Goal: Use online tool/utility: Use online tool/utility

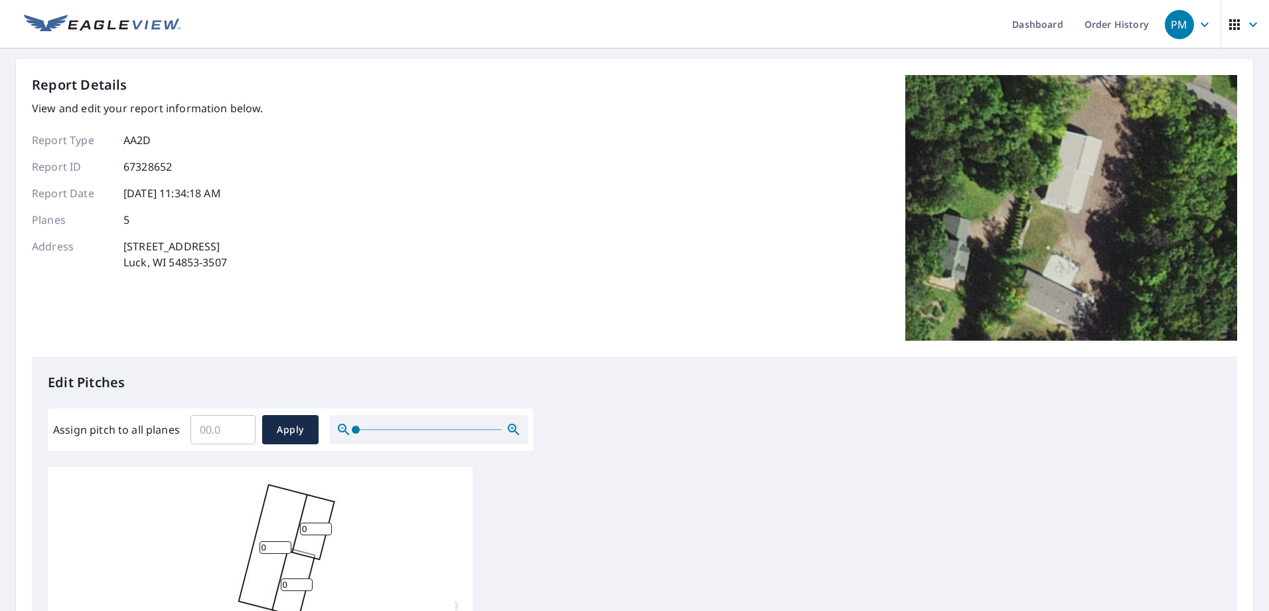
click at [224, 425] on input "Assign pitch to all planes" at bounding box center [222, 429] width 65 height 37
type input "4"
click at [281, 425] on span "Apply" at bounding box center [290, 429] width 35 height 17
type input "4"
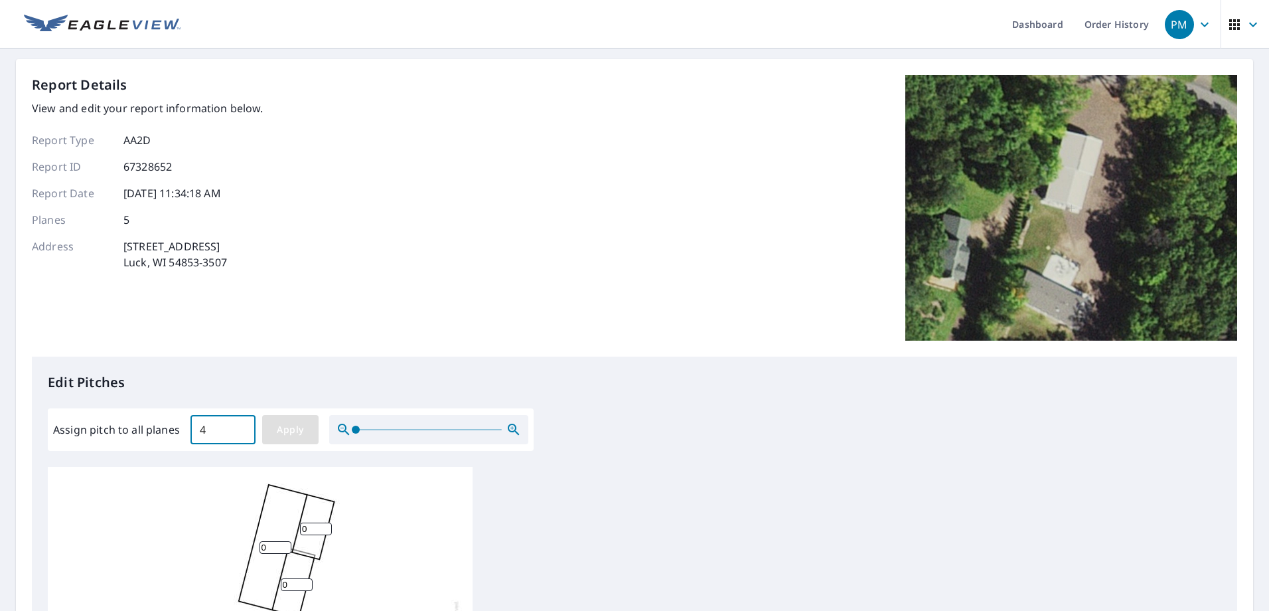
type input "4"
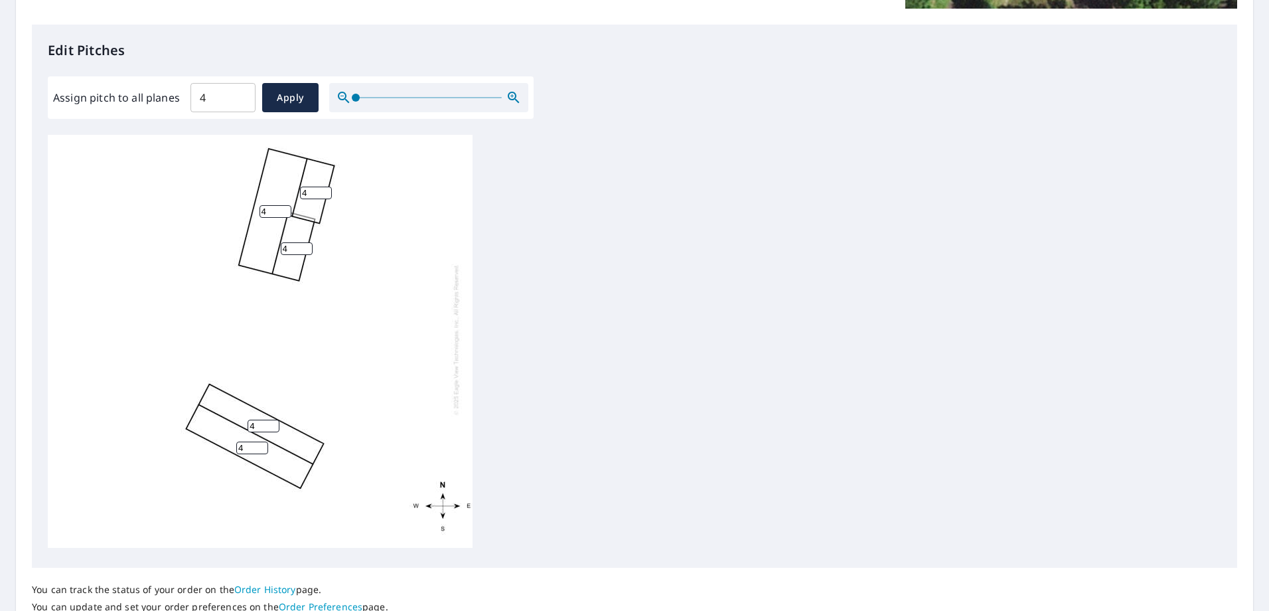
scroll to position [14, 0]
click at [281, 98] on span "Apply" at bounding box center [290, 98] width 35 height 17
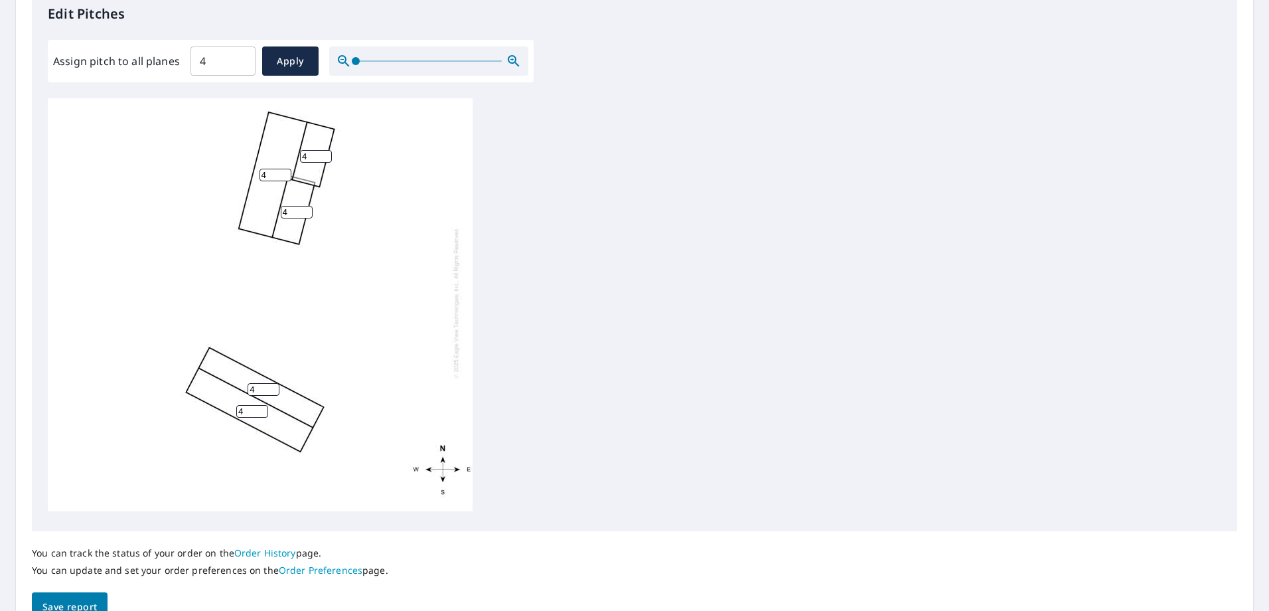
scroll to position [440, 0]
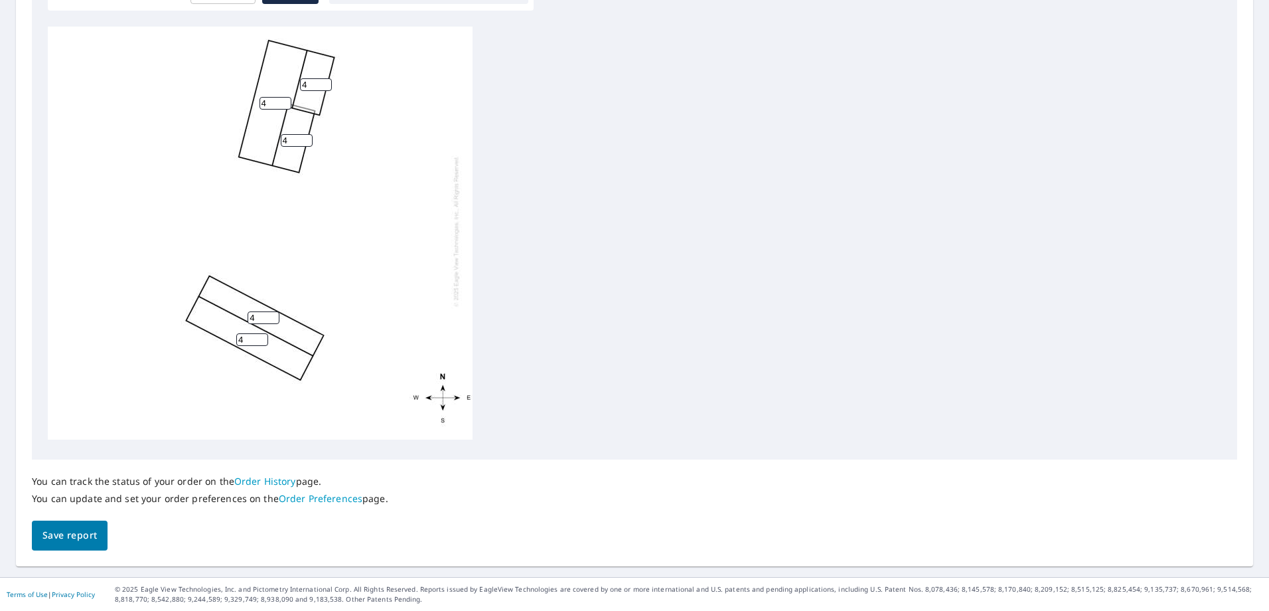
click at [80, 536] on span "Save report" at bounding box center [69, 535] width 54 height 17
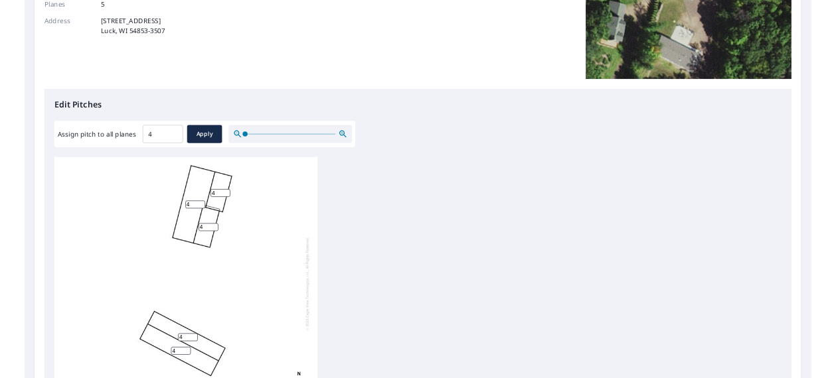
scroll to position [0, 0]
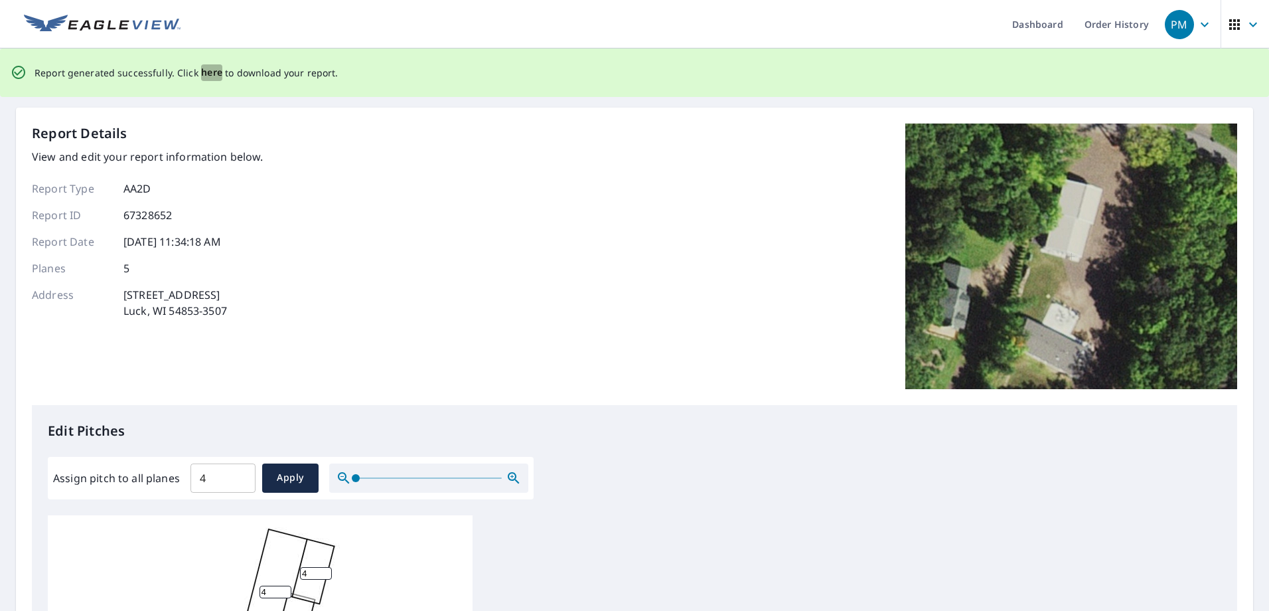
click at [201, 78] on span "here" at bounding box center [212, 72] width 22 height 17
click at [208, 72] on span "here" at bounding box center [212, 72] width 22 height 17
